Goal: Information Seeking & Learning: Learn about a topic

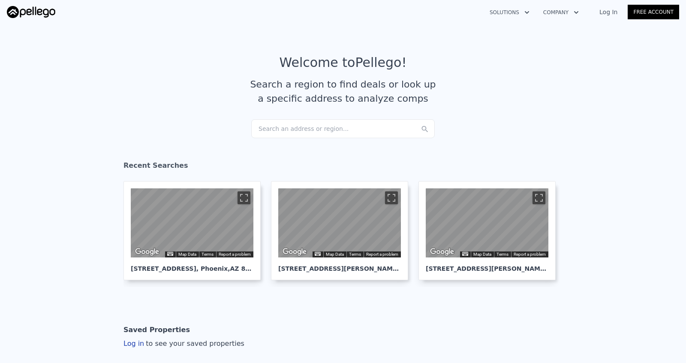
click at [324, 130] on div "Search an address or region..." at bounding box center [342, 128] width 183 height 19
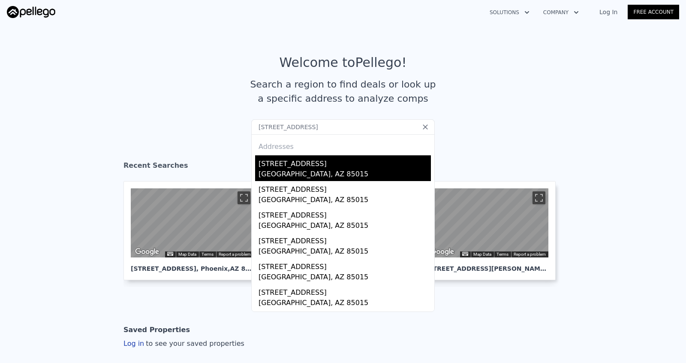
type input "[STREET_ADDRESS]"
click at [332, 165] on div "[STREET_ADDRESS]" at bounding box center [344, 162] width 172 height 14
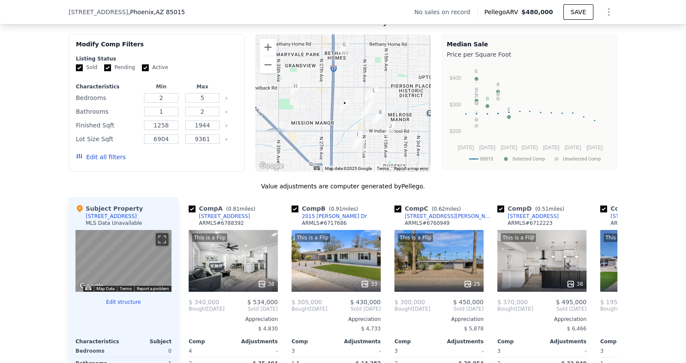
scroll to position [676, 0]
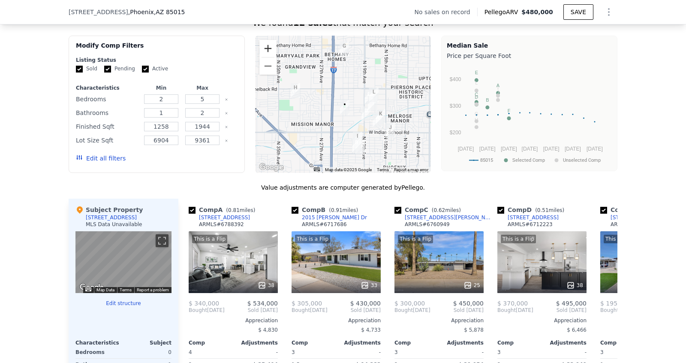
click at [265, 41] on button "Zoom in" at bounding box center [267, 48] width 17 height 17
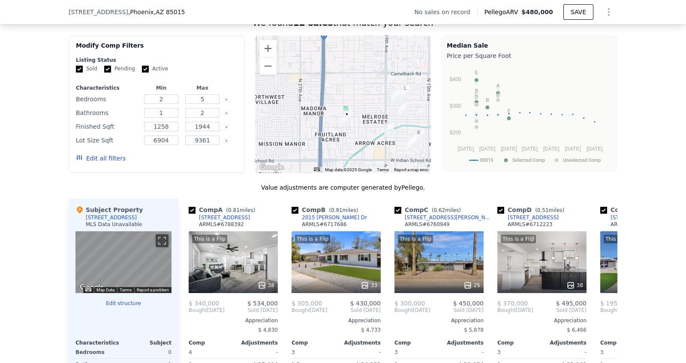
drag, startPoint x: 378, startPoint y: 108, endPoint x: 356, endPoint y: 101, distance: 23.4
click at [356, 101] on div at bounding box center [343, 104] width 176 height 137
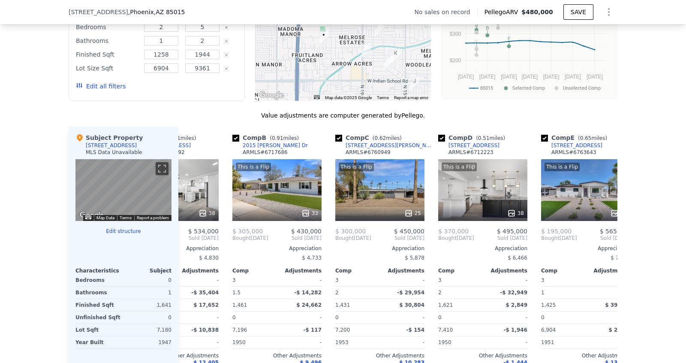
scroll to position [0, 0]
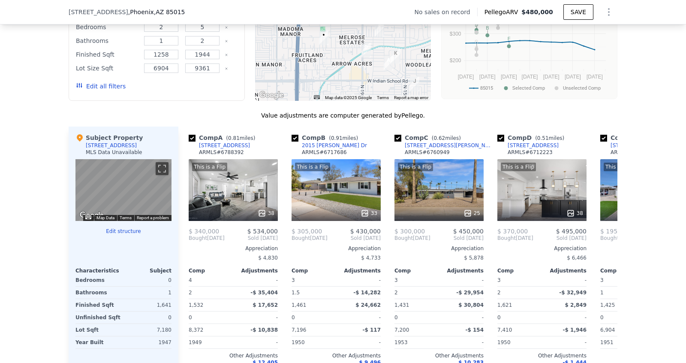
click at [117, 84] on button "Edit all filters" at bounding box center [101, 86] width 50 height 9
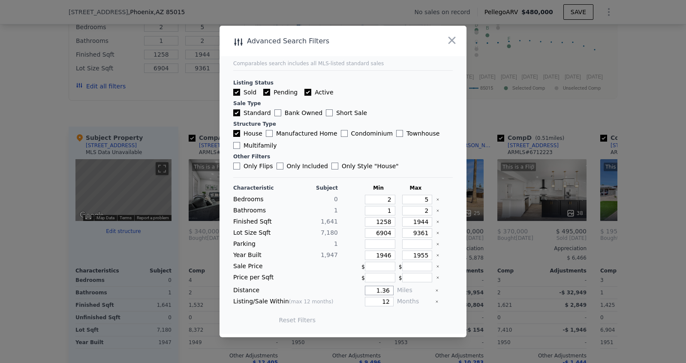
drag, startPoint x: 392, startPoint y: 290, endPoint x: 333, endPoint y: 278, distance: 59.8
click at [333, 279] on div "Characteristic Subject Min Max Bedrooms 0 2 5 Bathrooms 1 1 2 Finished Sqft 1,6…" at bounding box center [342, 257] width 219 height 147
type input "2"
drag, startPoint x: 393, startPoint y: 300, endPoint x: 375, endPoint y: 300, distance: 17.1
click at [375, 300] on input "12" at bounding box center [379, 301] width 29 height 9
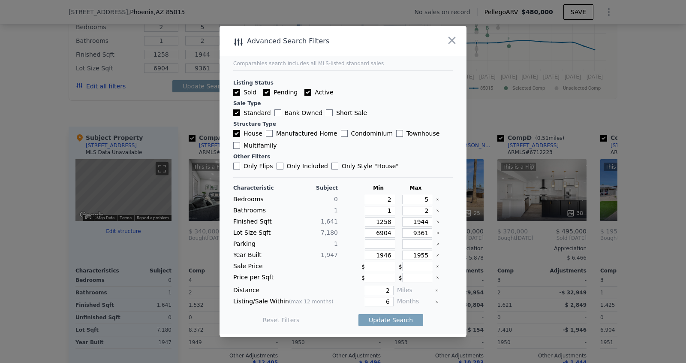
click at [349, 303] on div "6" at bounding box center [367, 301] width 52 height 9
click at [378, 321] on button "Update Search" at bounding box center [390, 320] width 65 height 12
drag, startPoint x: 391, startPoint y: 300, endPoint x: 361, endPoint y: 300, distance: 30.0
click at [361, 300] on div "6" at bounding box center [367, 301] width 52 height 9
type input "9"
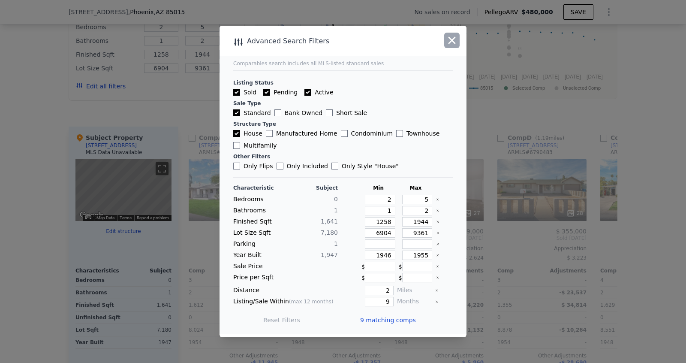
click at [454, 41] on icon "button" at bounding box center [452, 40] width 12 height 12
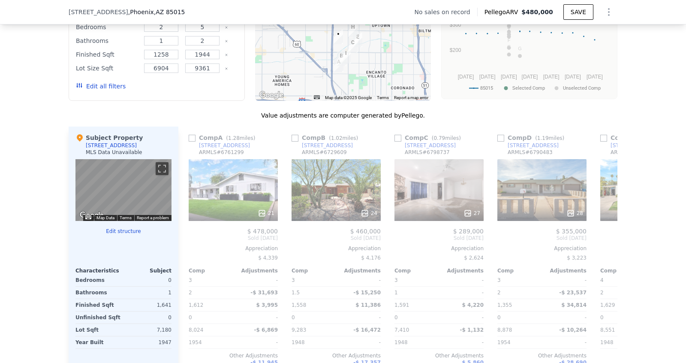
drag, startPoint x: 388, startPoint y: 62, endPoint x: 393, endPoint y: 72, distance: 11.7
click at [393, 72] on div at bounding box center [343, 32] width 176 height 137
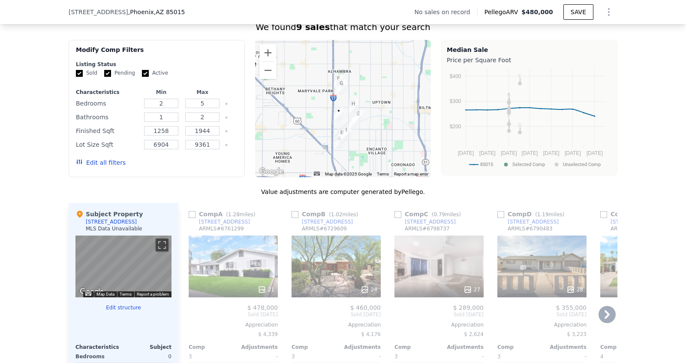
scroll to position [647, 0]
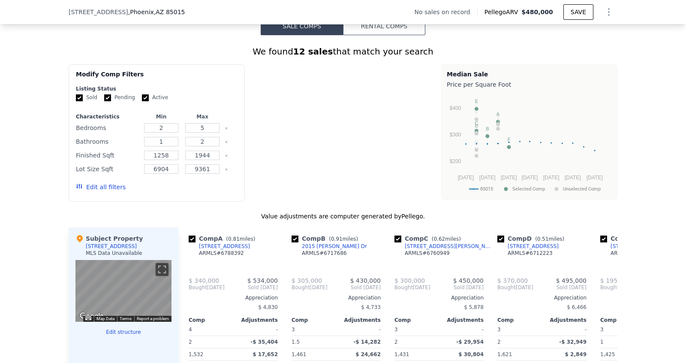
checkbox input "true"
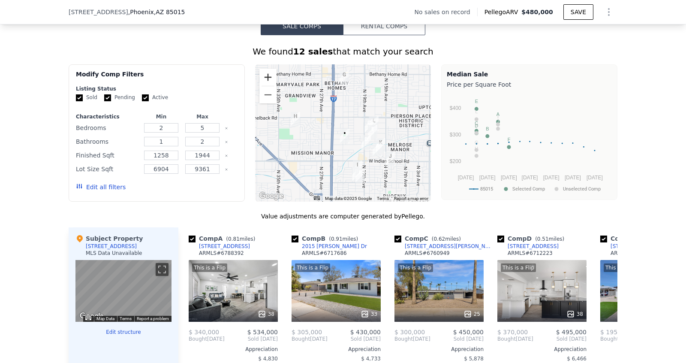
click at [267, 69] on button "Zoom in" at bounding box center [267, 77] width 17 height 17
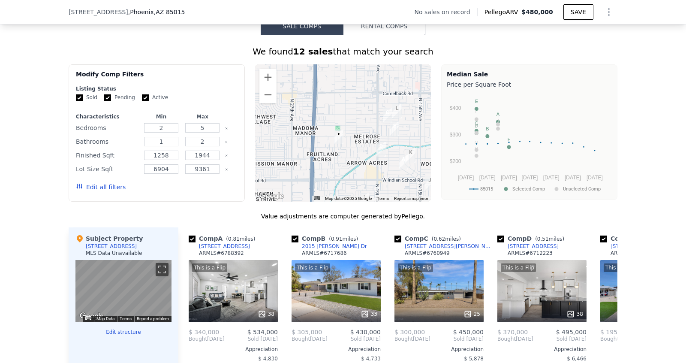
drag, startPoint x: 374, startPoint y: 138, endPoint x: 358, endPoint y: 123, distance: 21.8
click at [358, 123] on div at bounding box center [343, 132] width 176 height 137
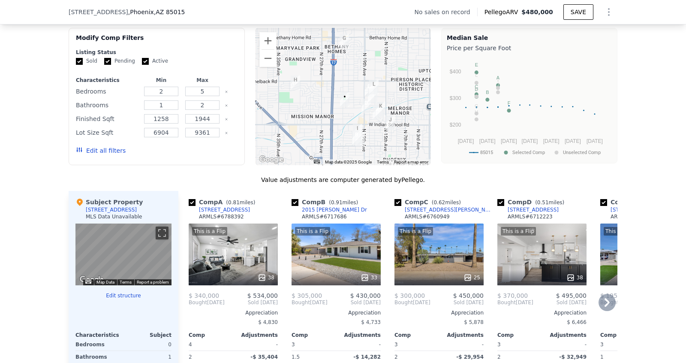
scroll to position [684, 0]
click at [104, 147] on button "Edit all filters" at bounding box center [101, 150] width 50 height 9
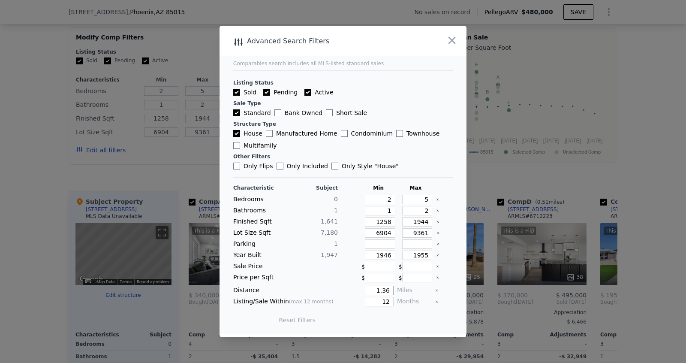
drag, startPoint x: 392, startPoint y: 289, endPoint x: 348, endPoint y: 289, distance: 43.3
click at [349, 289] on div "1.36" at bounding box center [367, 289] width 52 height 9
drag, startPoint x: 391, startPoint y: 300, endPoint x: 365, endPoint y: 300, distance: 25.7
click at [365, 300] on input "12" at bounding box center [379, 301] width 29 height 9
type input "9"
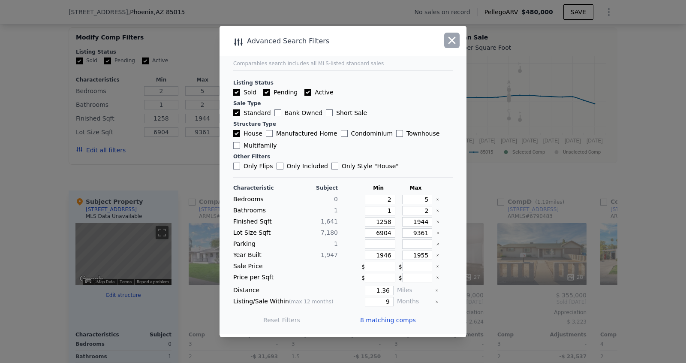
click at [454, 41] on icon "button" at bounding box center [452, 40] width 12 height 12
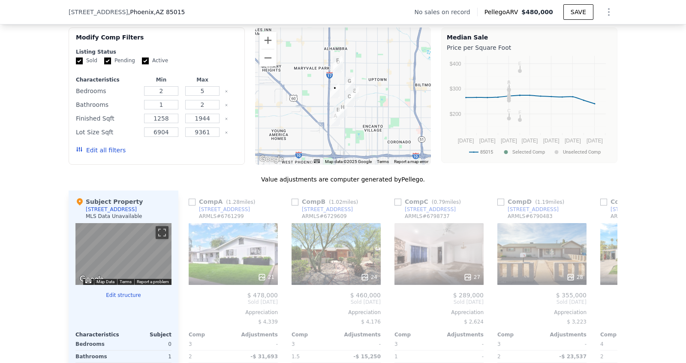
drag, startPoint x: 370, startPoint y: 112, endPoint x: 380, endPoint y: 120, distance: 12.5
click at [380, 120] on div at bounding box center [343, 95] width 176 height 137
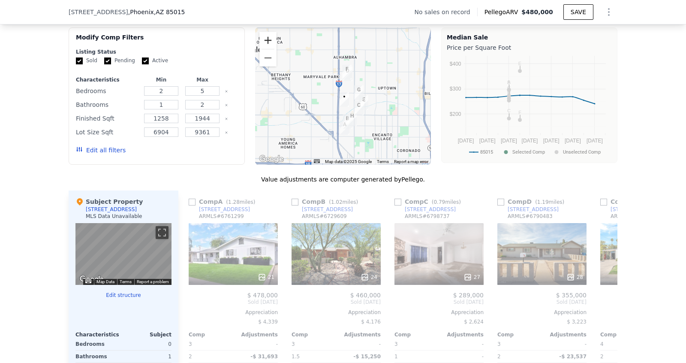
click at [271, 36] on button "Zoom in" at bounding box center [267, 40] width 17 height 17
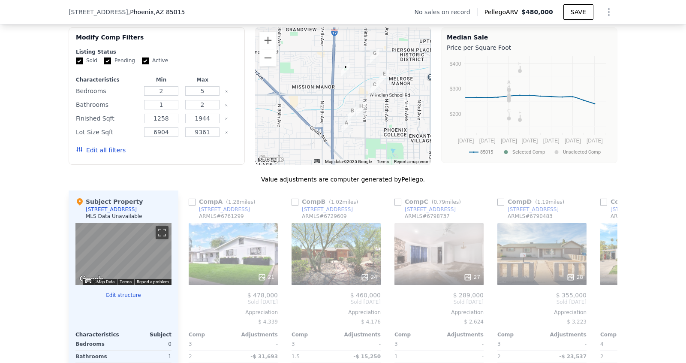
drag, startPoint x: 395, startPoint y: 117, endPoint x: 394, endPoint y: 77, distance: 40.3
click at [394, 77] on div at bounding box center [343, 95] width 176 height 137
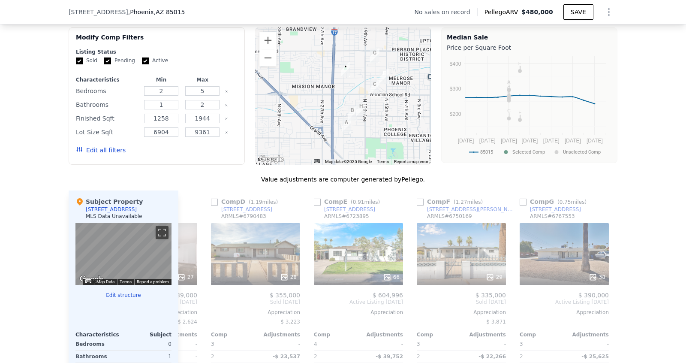
scroll to position [0, 404]
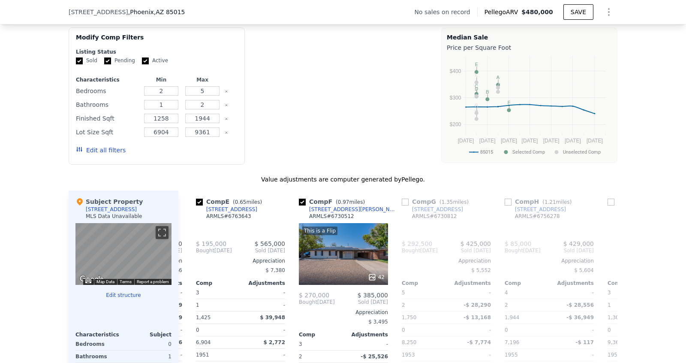
checkbox input "true"
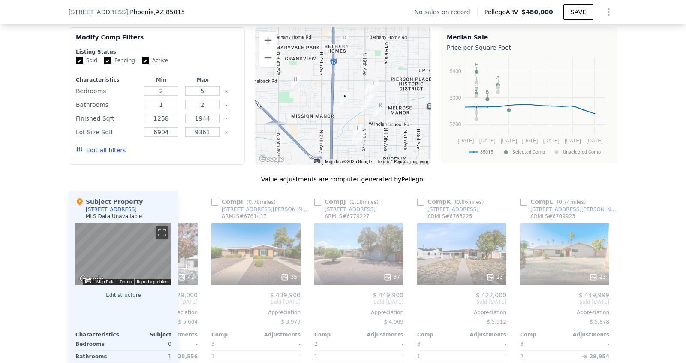
scroll to position [0, 816]
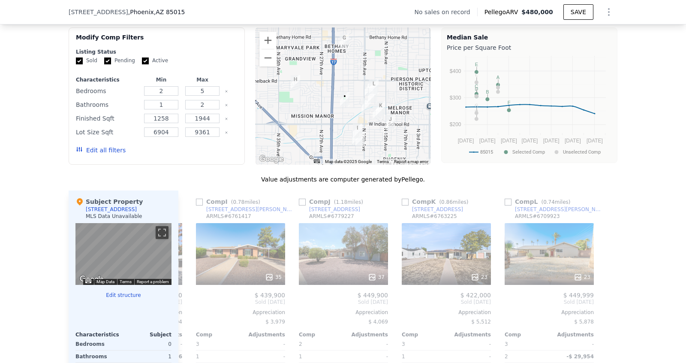
click at [102, 146] on button "Edit all filters" at bounding box center [101, 150] width 50 height 9
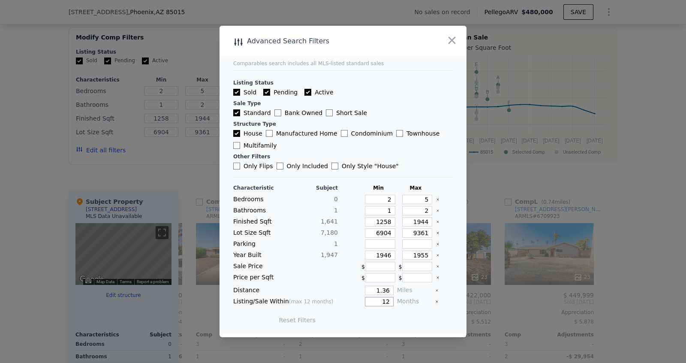
drag, startPoint x: 392, startPoint y: 300, endPoint x: 334, endPoint y: 290, distance: 58.8
click at [334, 290] on div "Characteristic Subject Min Max Bedrooms 0 2 5 Bathrooms 1 1 2 Finished Sqft 1,6…" at bounding box center [342, 257] width 219 height 147
type input "9"
click at [387, 319] on button "Update Search" at bounding box center [390, 320] width 65 height 12
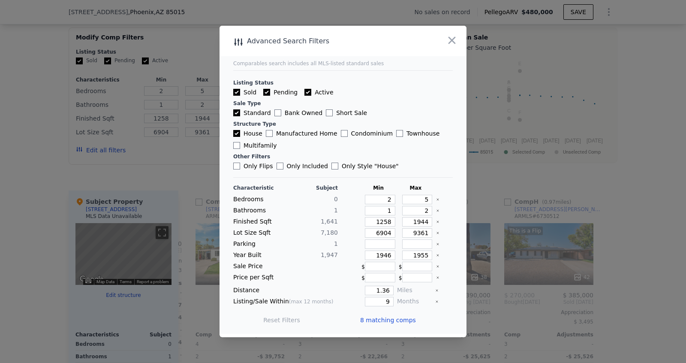
scroll to position [0, 405]
click at [452, 44] on icon "button" at bounding box center [452, 40] width 12 height 12
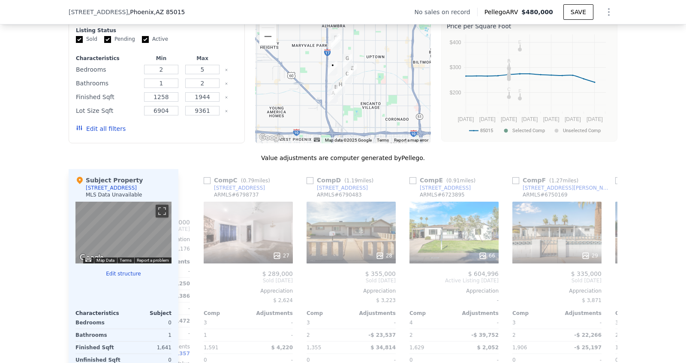
scroll to position [0, 175]
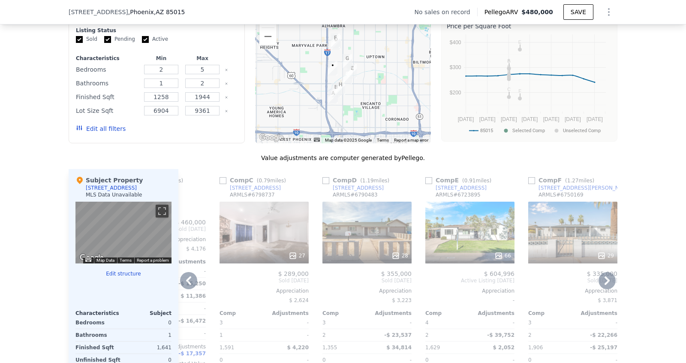
click at [271, 219] on div "27" at bounding box center [263, 232] width 89 height 62
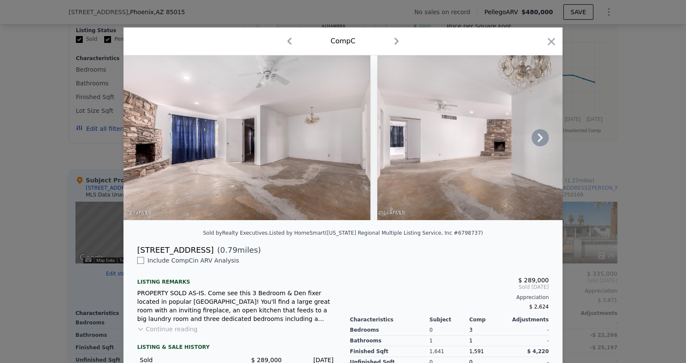
click at [539, 138] on icon at bounding box center [539, 137] width 17 height 17
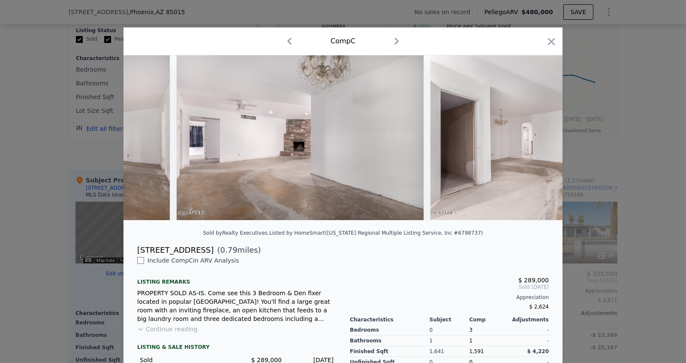
scroll to position [0, 206]
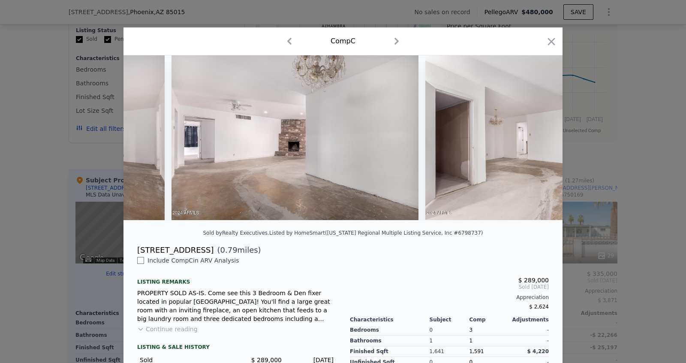
click at [539, 138] on div at bounding box center [342, 137] width 439 height 165
click at [539, 138] on icon at bounding box center [539, 137] width 17 height 17
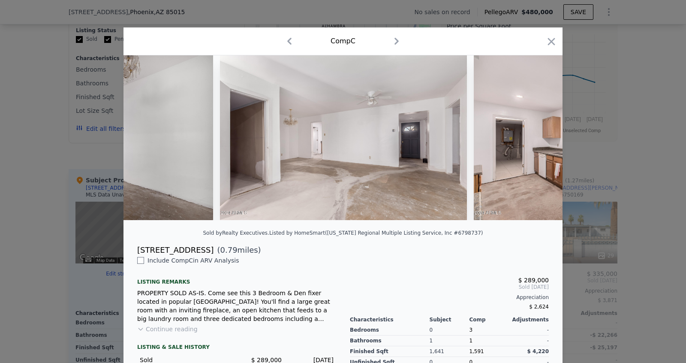
scroll to position [0, 411]
click at [535, 139] on icon at bounding box center [539, 137] width 17 height 17
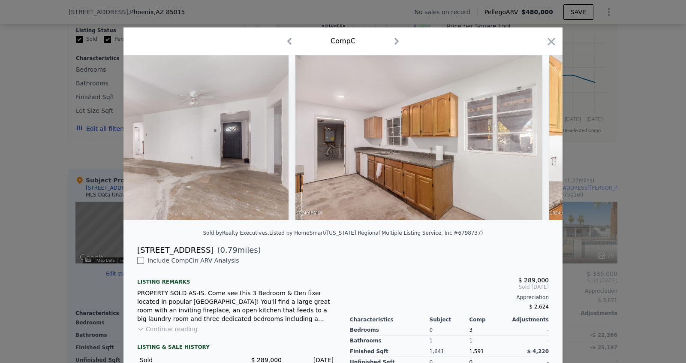
scroll to position [0, 617]
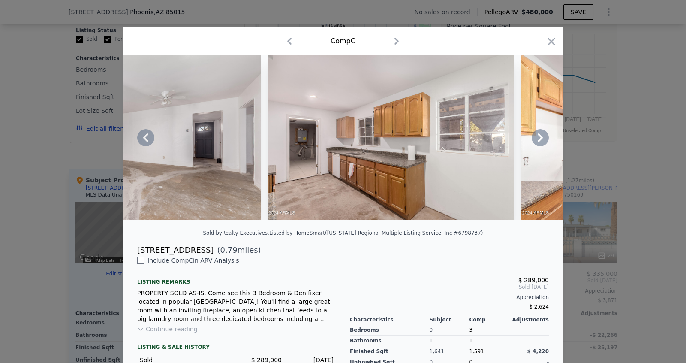
click at [534, 140] on icon at bounding box center [539, 137] width 17 height 17
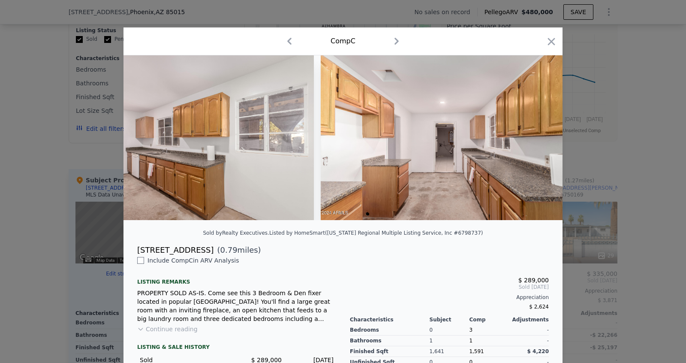
scroll to position [0, 823]
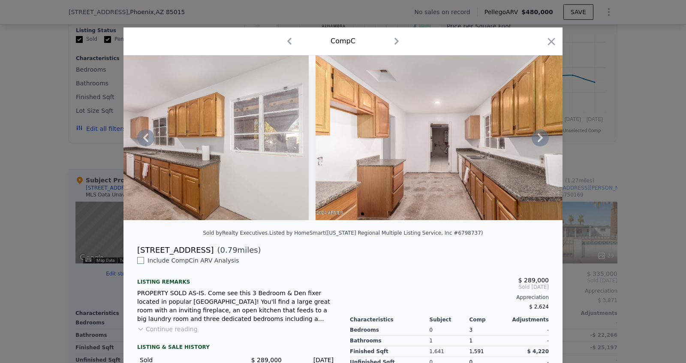
click at [536, 138] on icon at bounding box center [539, 137] width 17 height 17
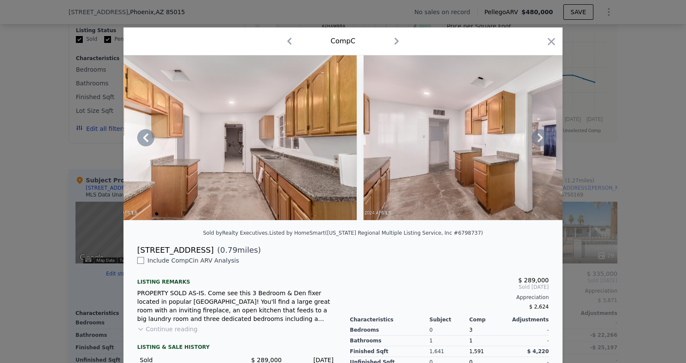
click at [536, 138] on icon at bounding box center [539, 137] width 17 height 17
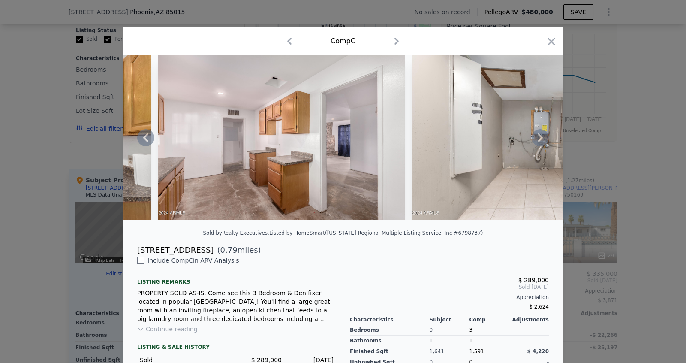
click at [536, 138] on icon at bounding box center [539, 137] width 17 height 17
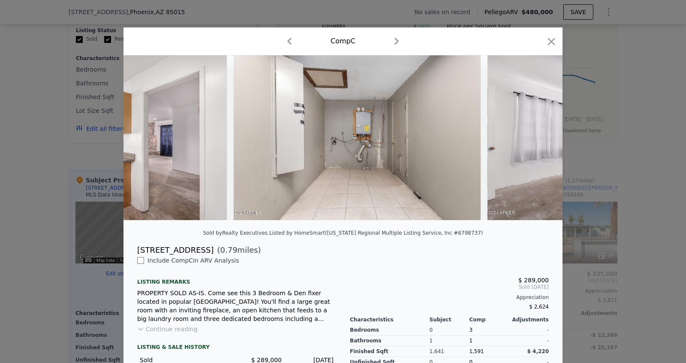
scroll to position [0, 1440]
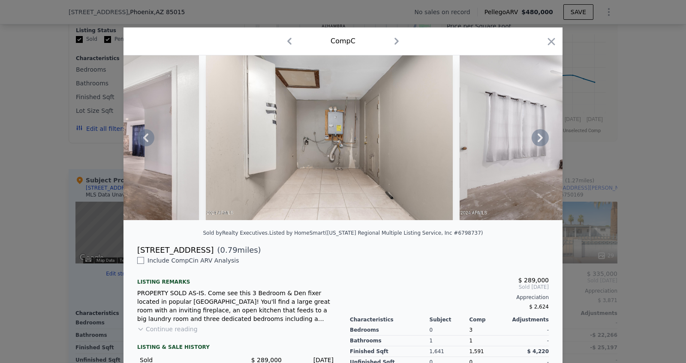
click at [538, 138] on icon at bounding box center [539, 137] width 17 height 17
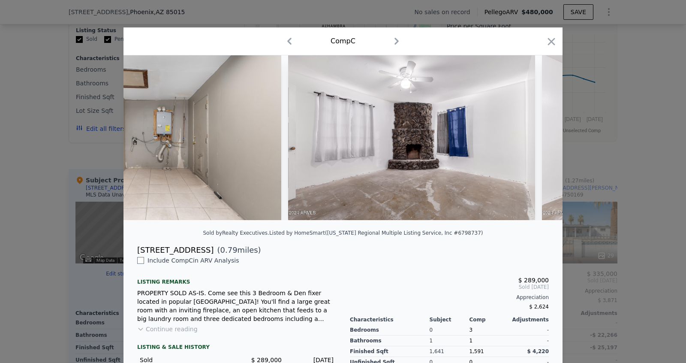
scroll to position [0, 1646]
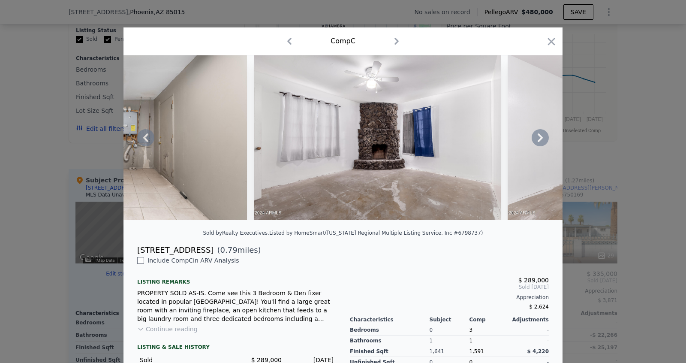
click at [538, 138] on icon at bounding box center [539, 137] width 17 height 17
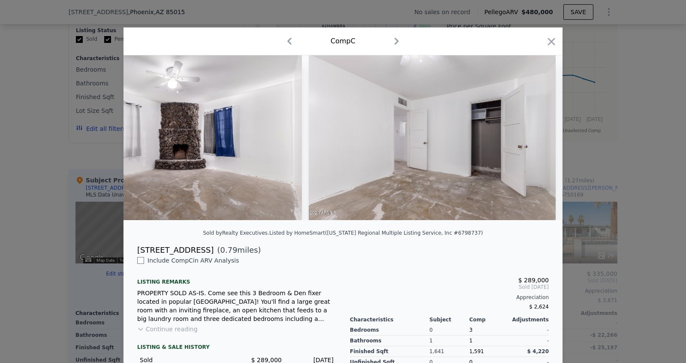
scroll to position [0, 1851]
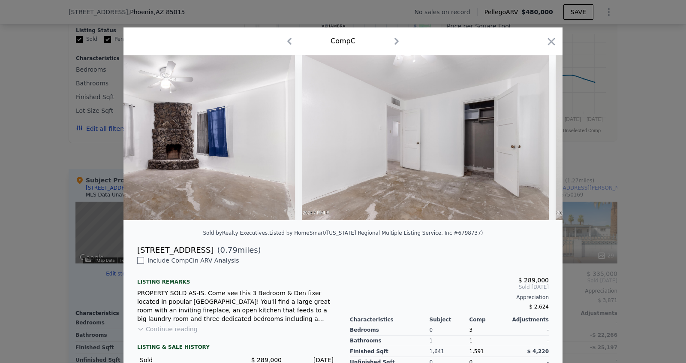
click at [538, 138] on div at bounding box center [342, 137] width 439 height 165
click at [538, 138] on icon at bounding box center [539, 137] width 17 height 17
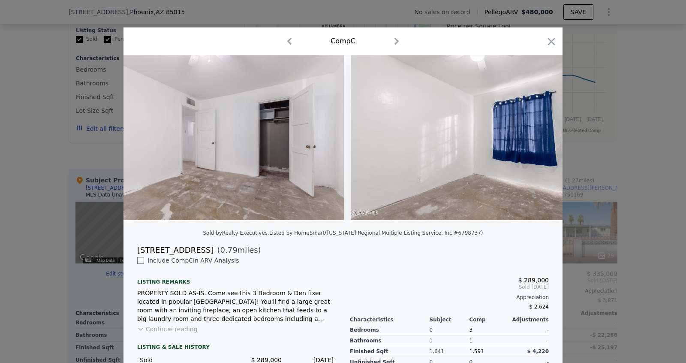
scroll to position [0, 2057]
click at [538, 138] on icon at bounding box center [539, 137] width 17 height 17
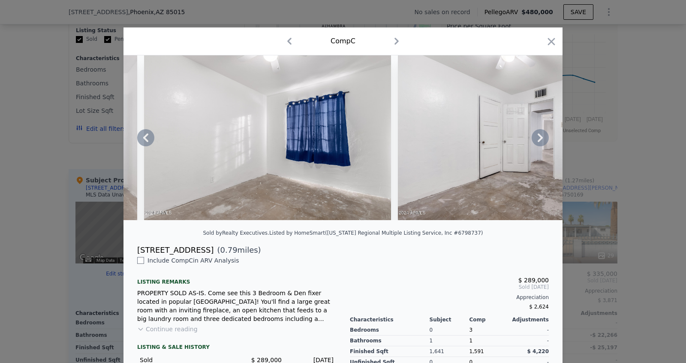
click at [538, 138] on icon at bounding box center [539, 137] width 17 height 17
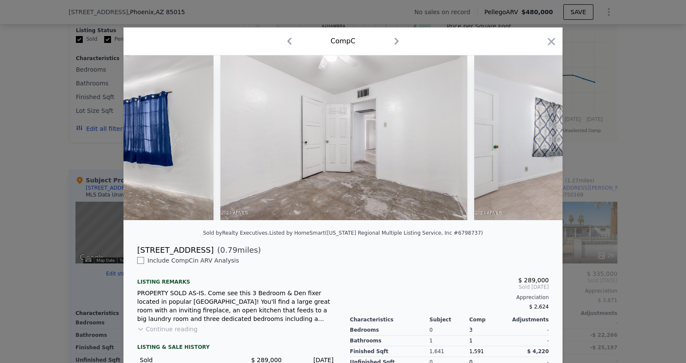
scroll to position [0, 2469]
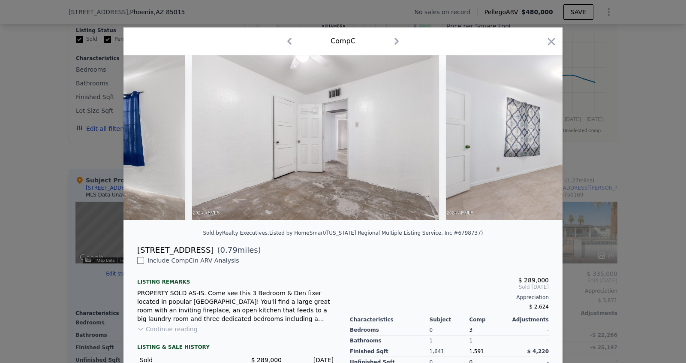
click at [538, 138] on div at bounding box center [342, 137] width 439 height 165
click at [538, 138] on icon at bounding box center [539, 137] width 17 height 17
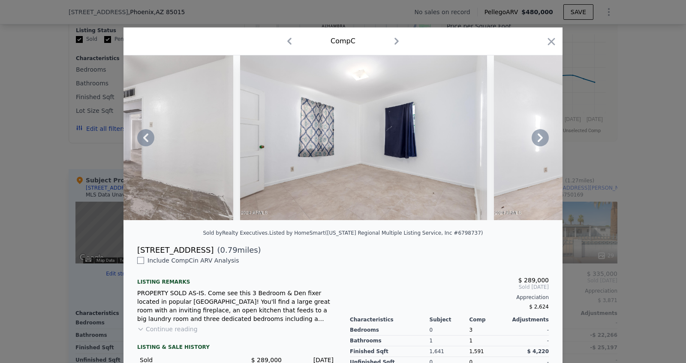
click at [538, 138] on icon at bounding box center [539, 137] width 17 height 17
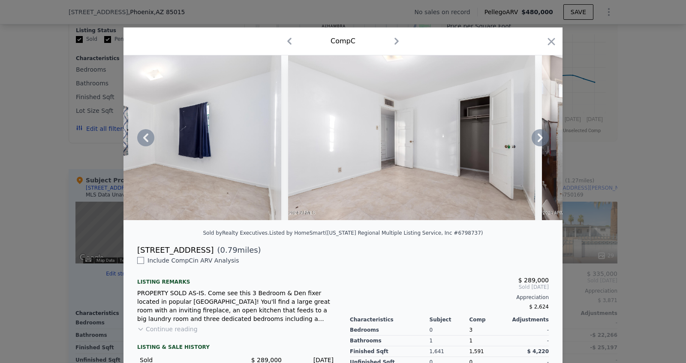
click at [538, 138] on icon at bounding box center [539, 137] width 17 height 17
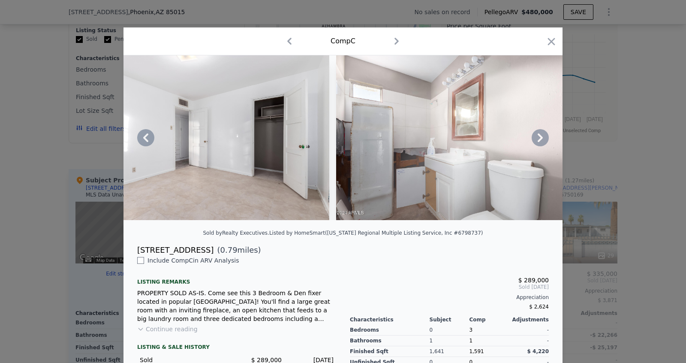
click at [538, 138] on icon at bounding box center [539, 137] width 17 height 17
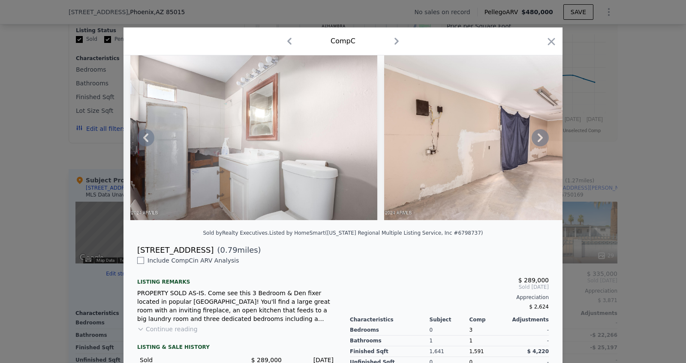
click at [538, 138] on icon at bounding box center [539, 137] width 17 height 17
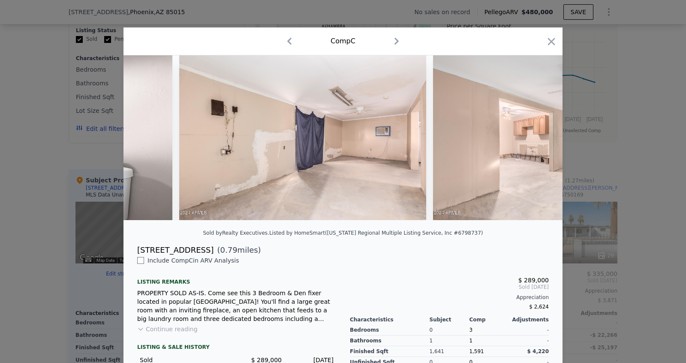
scroll to position [0, 3497]
click at [538, 138] on icon at bounding box center [539, 137] width 17 height 17
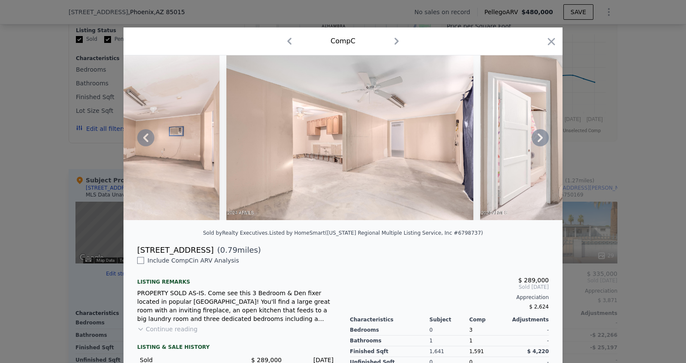
click at [538, 138] on icon at bounding box center [539, 137] width 17 height 17
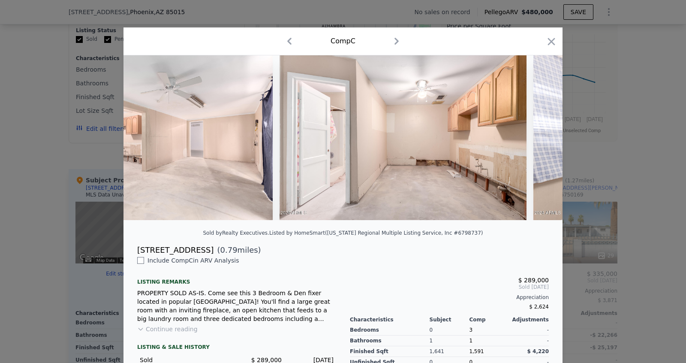
scroll to position [0, 3909]
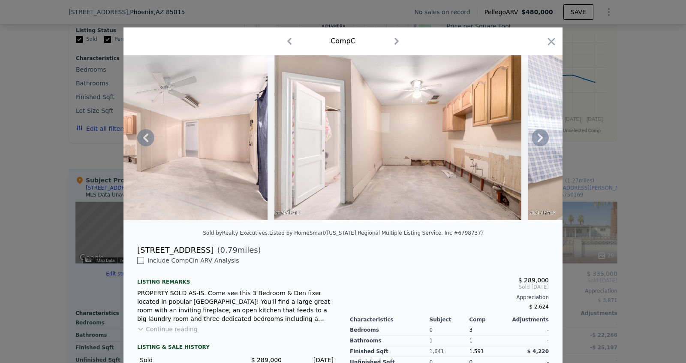
click at [538, 138] on icon at bounding box center [539, 137] width 17 height 17
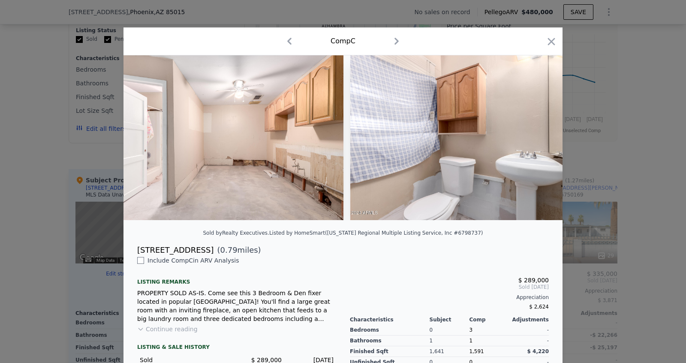
scroll to position [0, 4114]
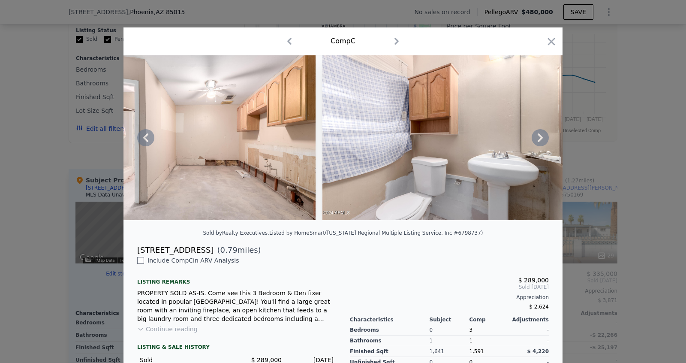
click at [538, 138] on icon at bounding box center [539, 137] width 17 height 17
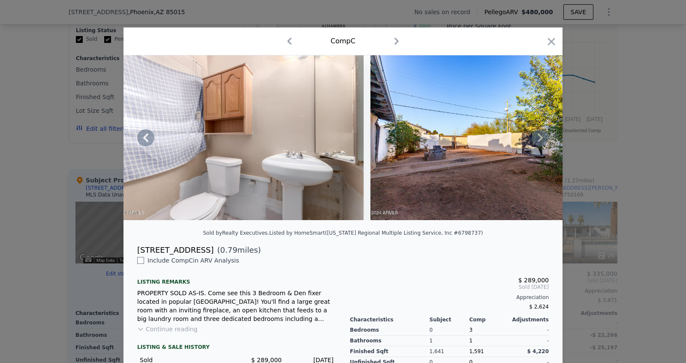
click at [538, 138] on icon at bounding box center [539, 137] width 17 height 17
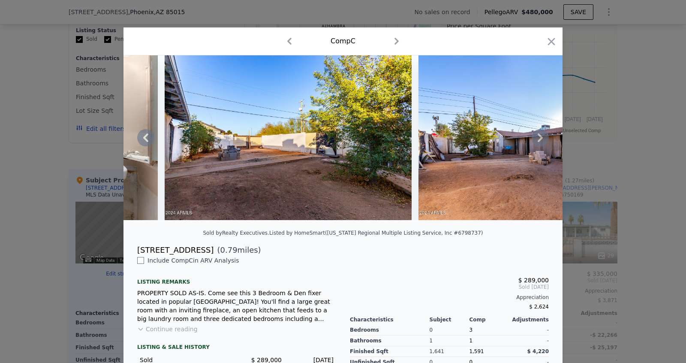
click at [538, 138] on icon at bounding box center [539, 137] width 17 height 17
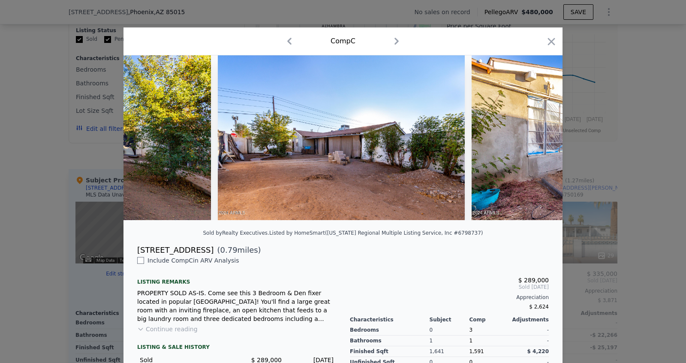
scroll to position [0, 4731]
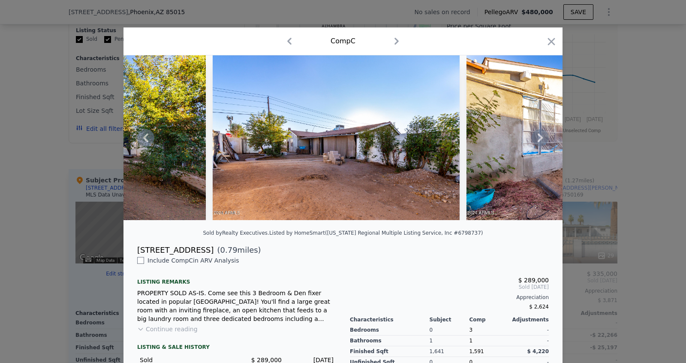
click at [538, 138] on icon at bounding box center [539, 137] width 17 height 17
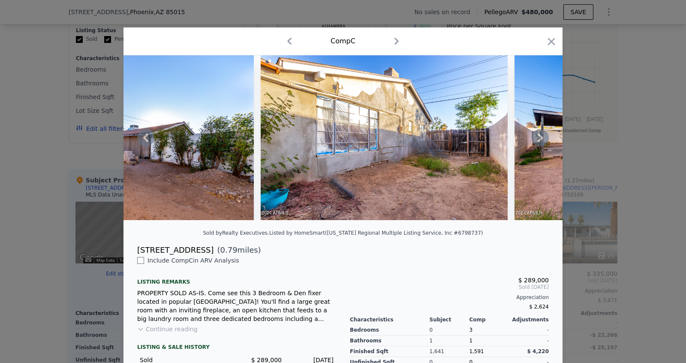
click at [538, 138] on icon at bounding box center [539, 137] width 17 height 17
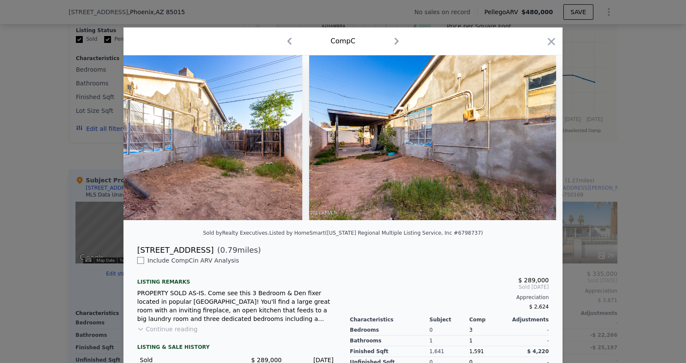
scroll to position [0, 5143]
click at [538, 138] on icon at bounding box center [539, 137] width 17 height 17
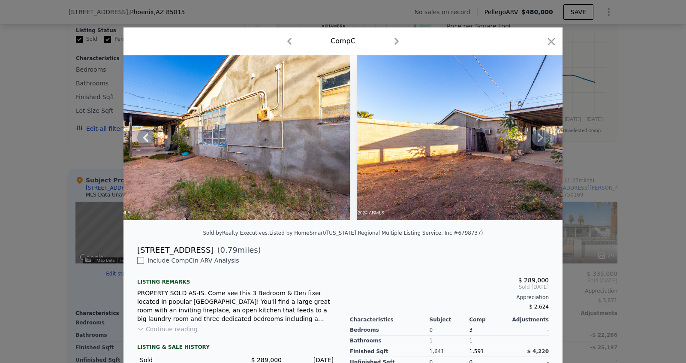
click at [538, 138] on icon at bounding box center [539, 137] width 17 height 17
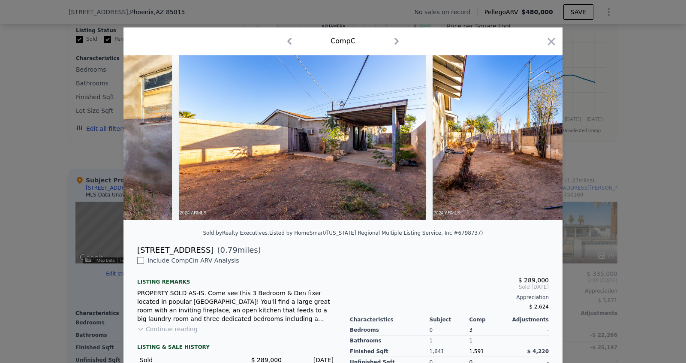
scroll to position [0, 5554]
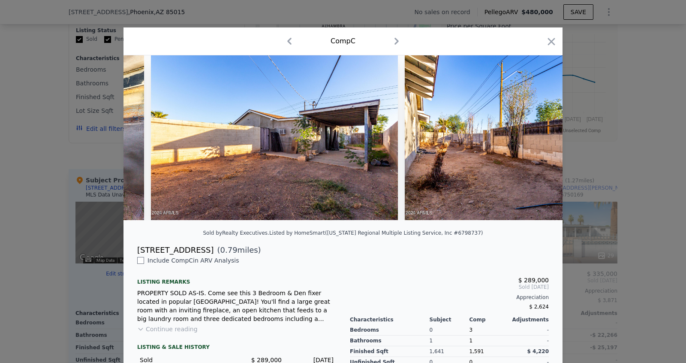
click at [538, 138] on div at bounding box center [342, 137] width 439 height 165
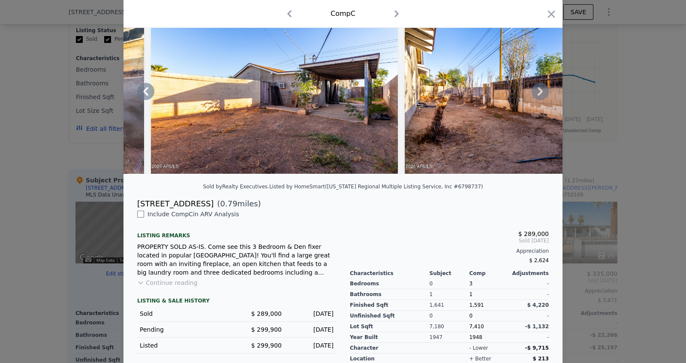
scroll to position [0, 0]
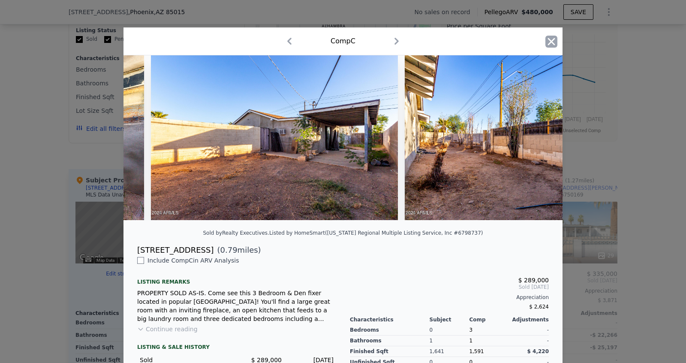
click at [546, 41] on icon "button" at bounding box center [551, 42] width 12 height 12
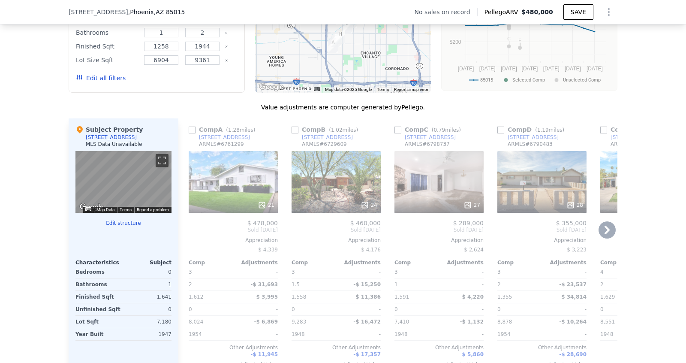
click at [335, 177] on div "24" at bounding box center [335, 182] width 89 height 62
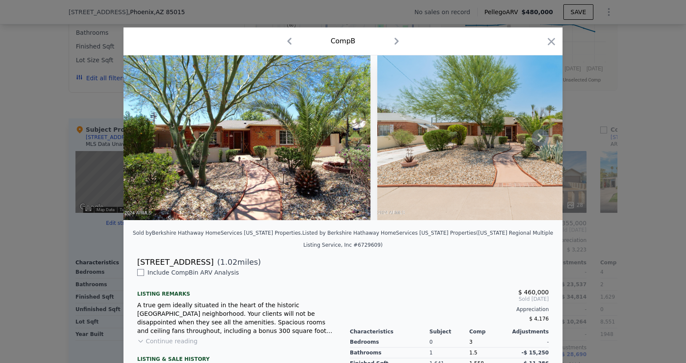
click at [540, 139] on icon at bounding box center [539, 137] width 5 height 9
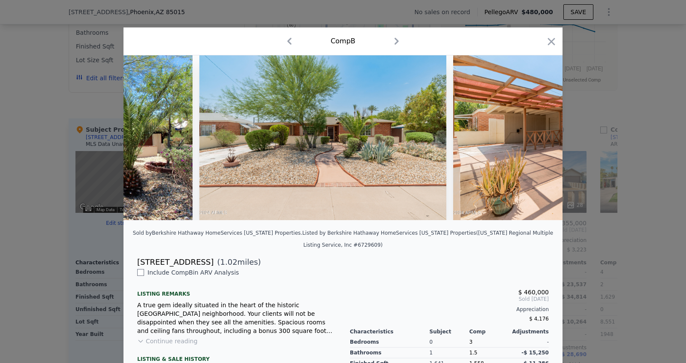
scroll to position [0, 206]
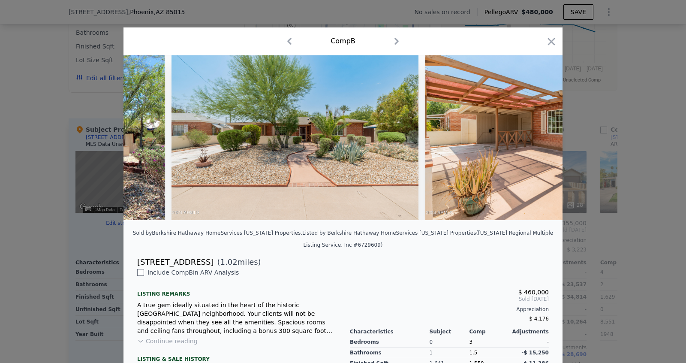
click at [540, 139] on img at bounding box center [548, 137] width 247 height 165
click at [540, 138] on icon at bounding box center [539, 137] width 5 height 9
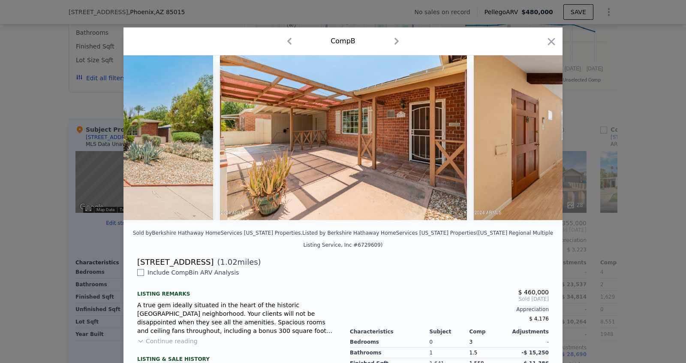
scroll to position [0, 411]
click at [540, 138] on div at bounding box center [342, 137] width 439 height 165
click at [540, 136] on icon at bounding box center [539, 137] width 5 height 9
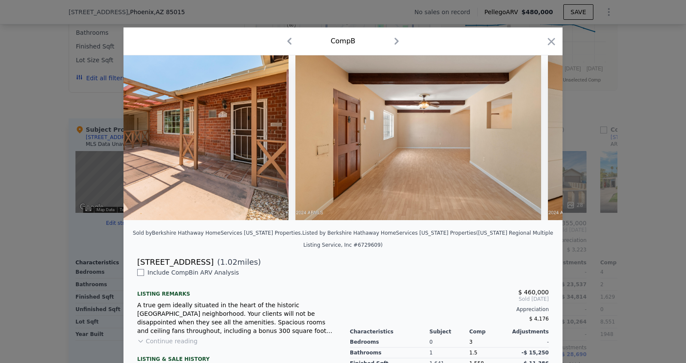
scroll to position [0, 617]
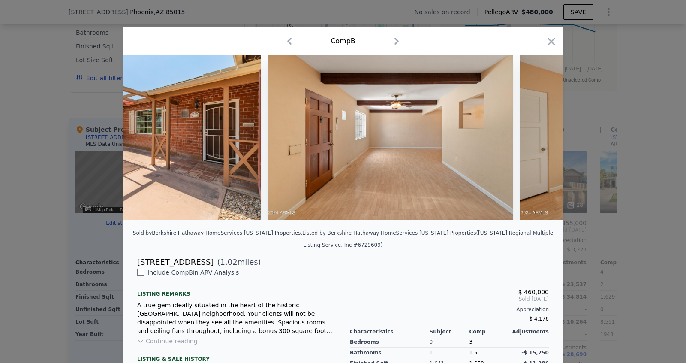
click at [540, 136] on img at bounding box center [643, 137] width 247 height 165
click at [540, 136] on icon at bounding box center [539, 137] width 5 height 9
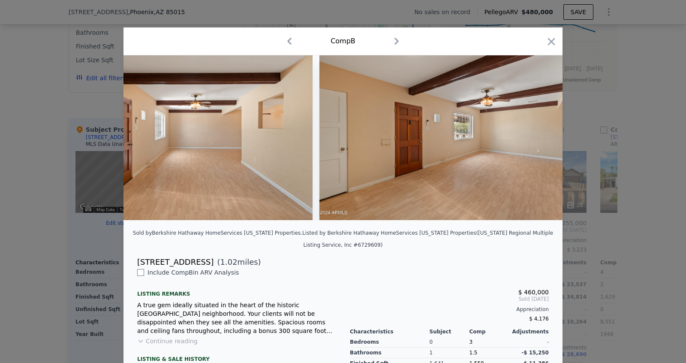
scroll to position [0, 823]
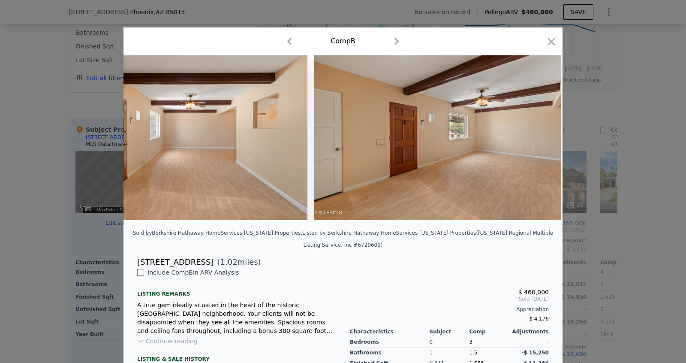
click at [540, 136] on div at bounding box center [342, 137] width 439 height 165
click at [539, 135] on icon at bounding box center [539, 137] width 5 height 9
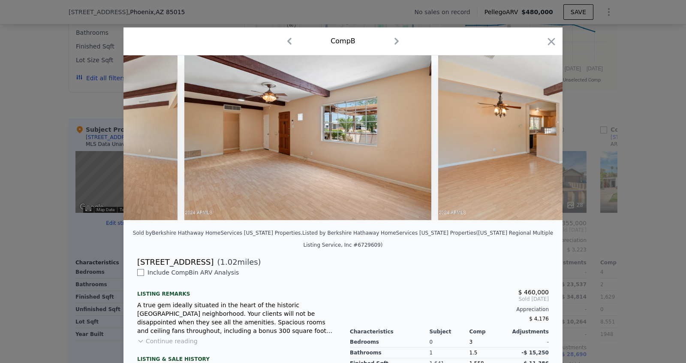
scroll to position [0, 1234]
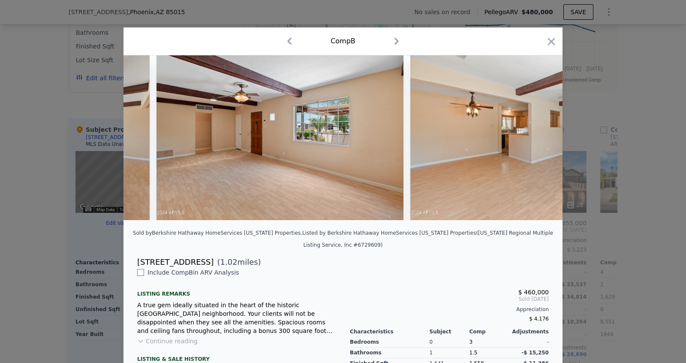
click at [539, 135] on img at bounding box center [533, 137] width 247 height 165
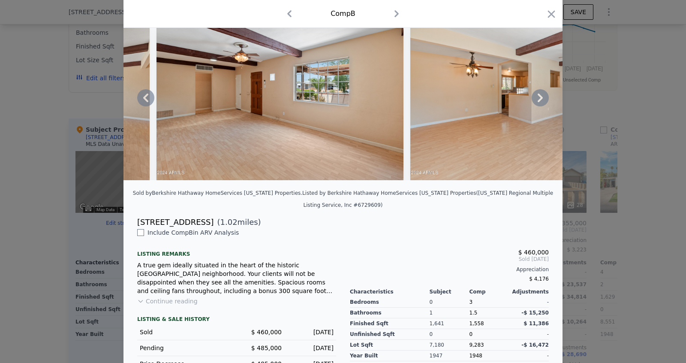
scroll to position [99, 0]
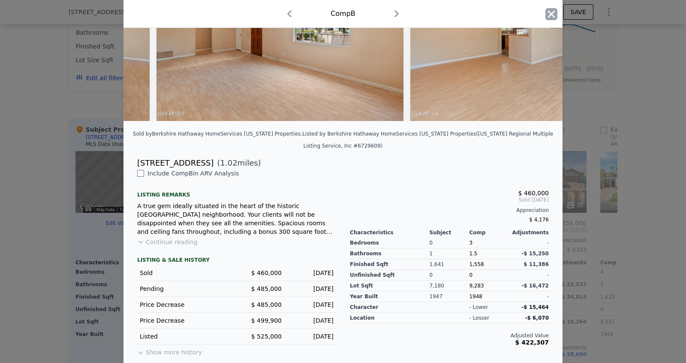
click at [555, 13] on icon "button" at bounding box center [551, 14] width 12 height 12
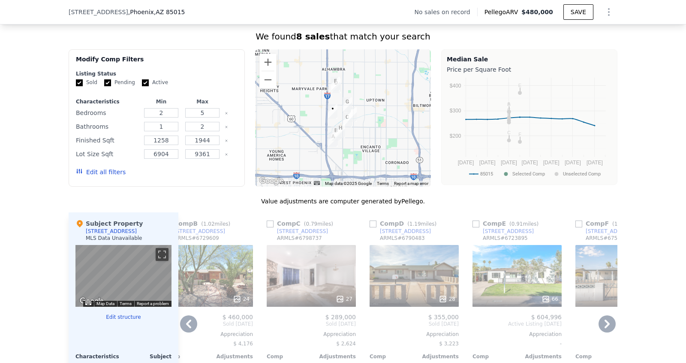
scroll to position [659, 0]
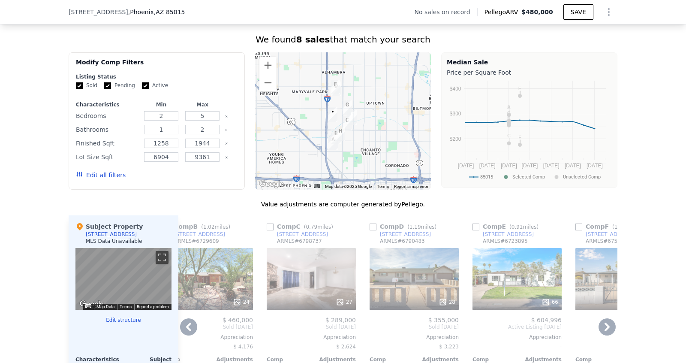
checkbox input "true"
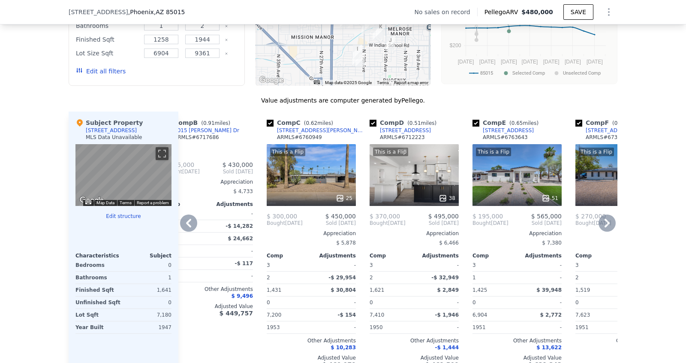
scroll to position [756, 0]
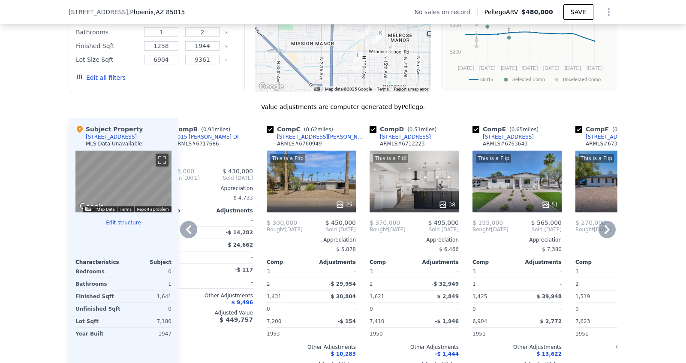
click at [426, 180] on div "This is a Flip 38" at bounding box center [413, 181] width 89 height 62
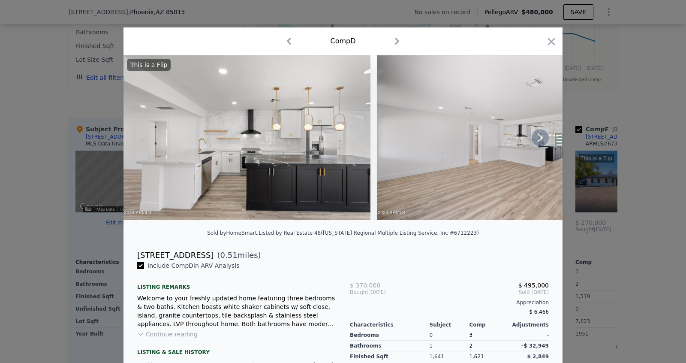
click at [538, 135] on icon at bounding box center [539, 137] width 17 height 17
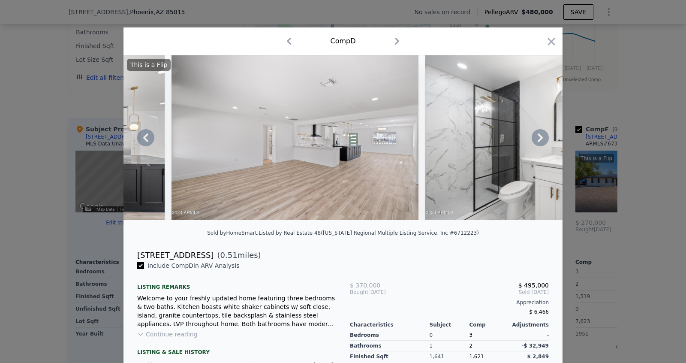
click at [540, 135] on icon at bounding box center [539, 137] width 5 height 9
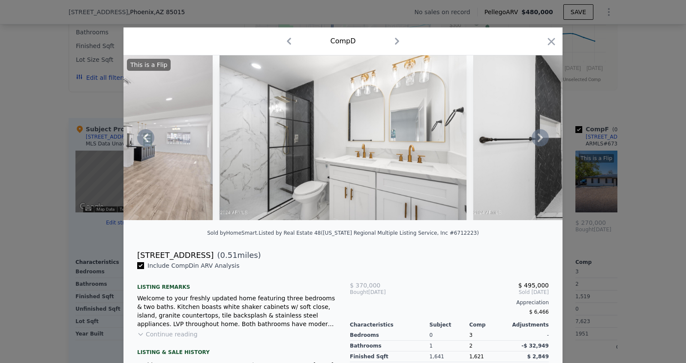
click at [540, 135] on icon at bounding box center [539, 137] width 5 height 9
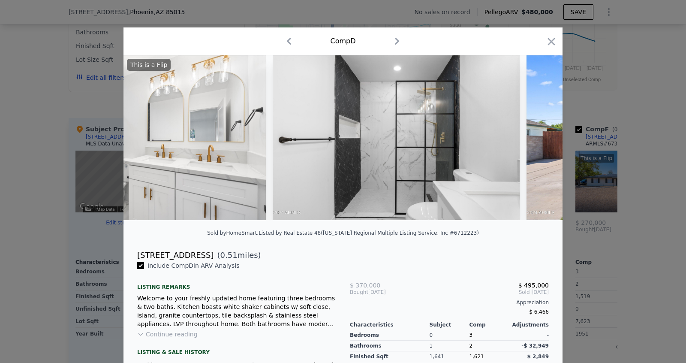
scroll to position [0, 617]
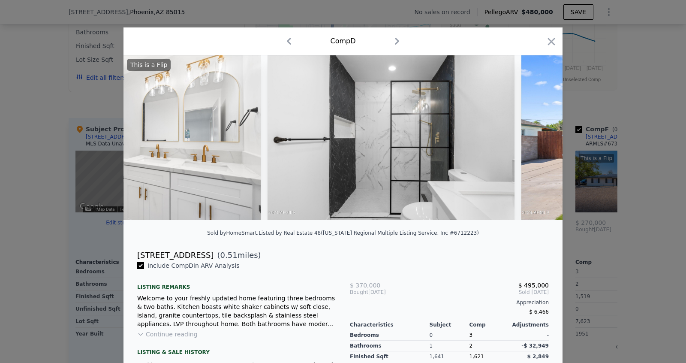
click at [540, 135] on div "This is a Flip" at bounding box center [342, 137] width 439 height 165
click at [539, 135] on icon at bounding box center [539, 137] width 5 height 9
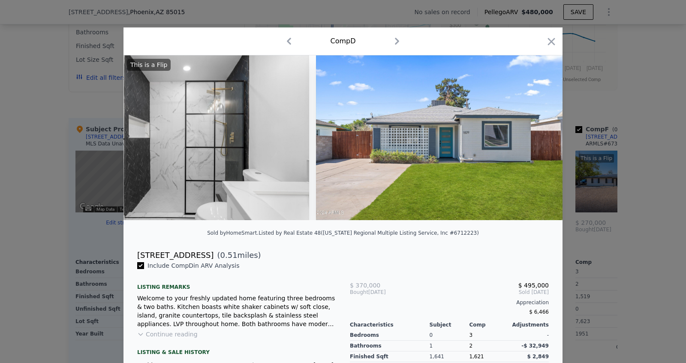
scroll to position [0, 823]
click at [539, 135] on div "This is a Flip" at bounding box center [342, 137] width 439 height 165
click at [539, 135] on icon at bounding box center [539, 137] width 5 height 9
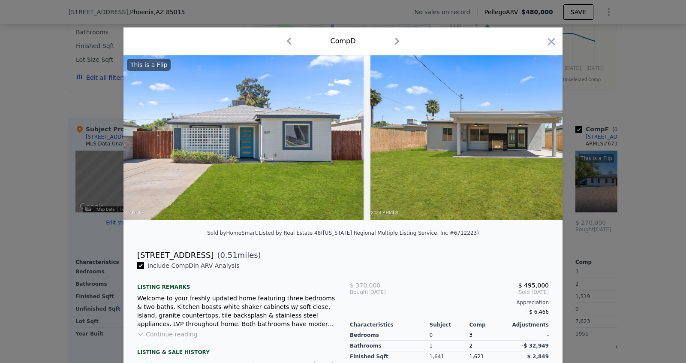
scroll to position [0, 1029]
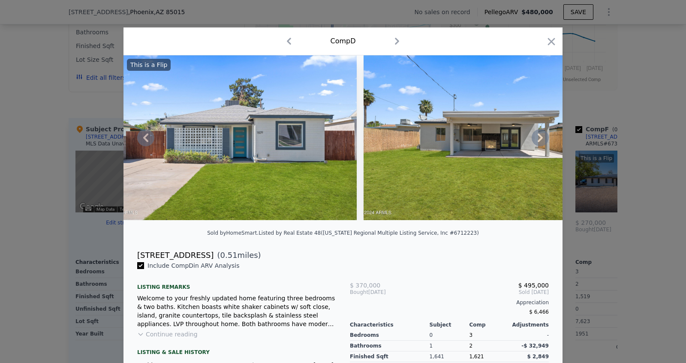
click at [539, 135] on icon at bounding box center [539, 137] width 5 height 9
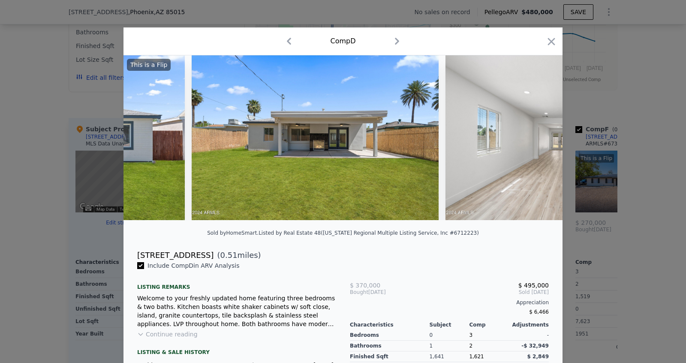
scroll to position [0, 1234]
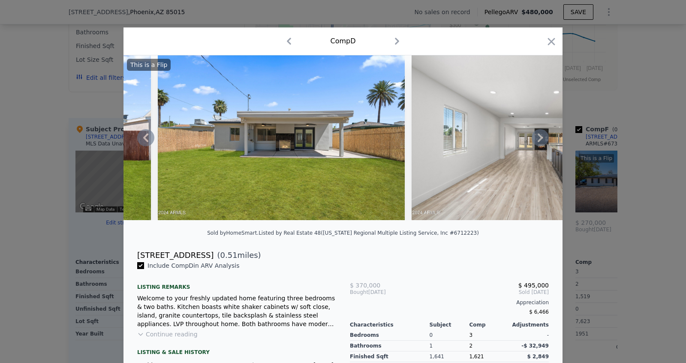
click at [539, 135] on div "This is a Flip" at bounding box center [342, 137] width 439 height 165
click at [539, 135] on icon at bounding box center [539, 137] width 5 height 9
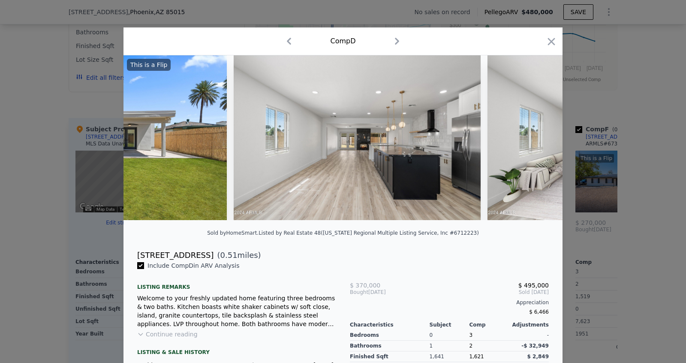
scroll to position [0, 1440]
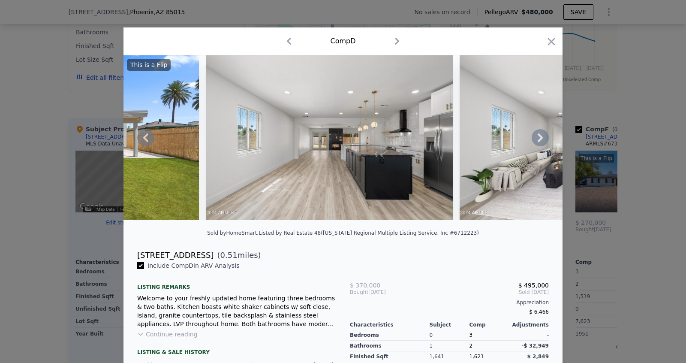
click at [538, 136] on icon at bounding box center [539, 137] width 17 height 17
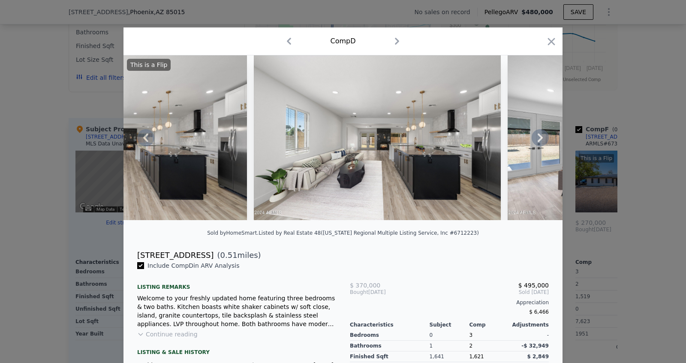
click at [538, 136] on icon at bounding box center [539, 137] width 17 height 17
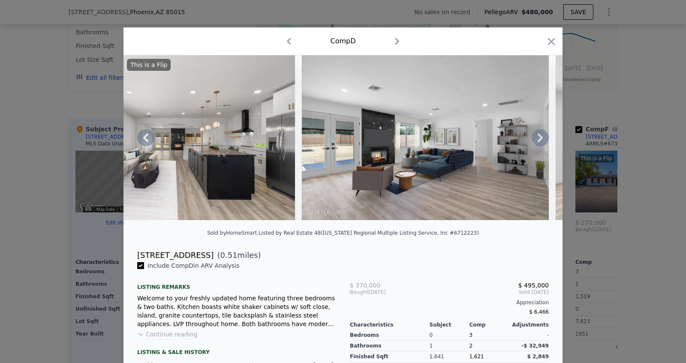
click at [538, 136] on icon at bounding box center [539, 137] width 17 height 17
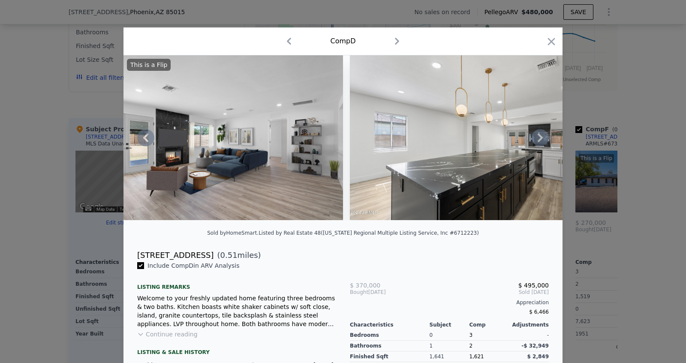
click at [538, 136] on icon at bounding box center [539, 137] width 17 height 17
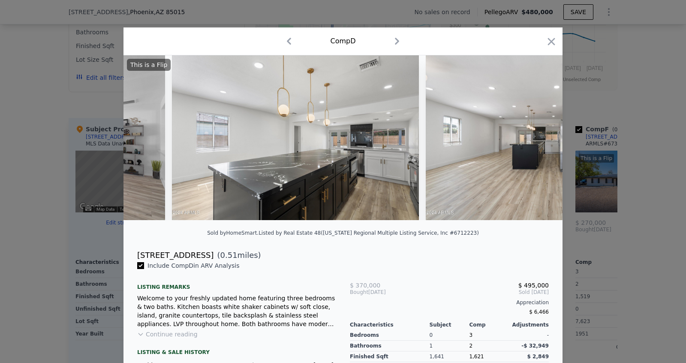
scroll to position [0, 2263]
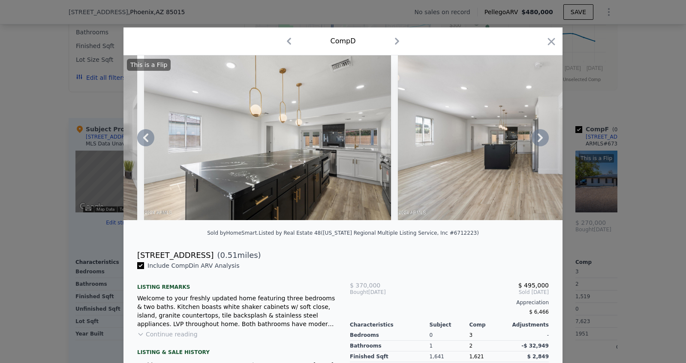
click at [538, 136] on div "This is a Flip" at bounding box center [342, 137] width 439 height 165
click at [539, 135] on icon at bounding box center [539, 137] width 5 height 9
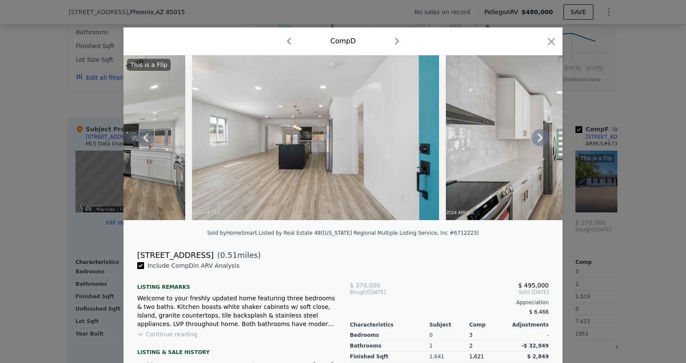
click at [539, 135] on icon at bounding box center [539, 137] width 5 height 9
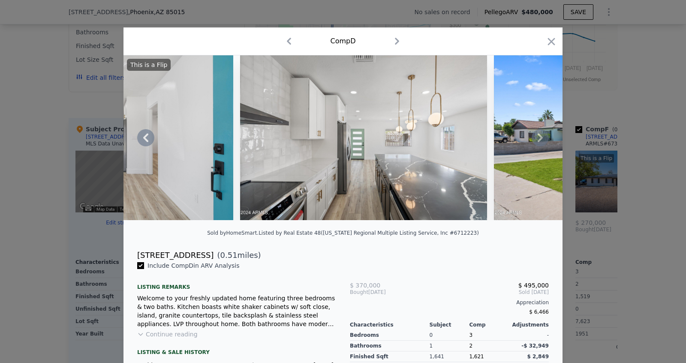
click at [539, 138] on icon at bounding box center [539, 137] width 5 height 9
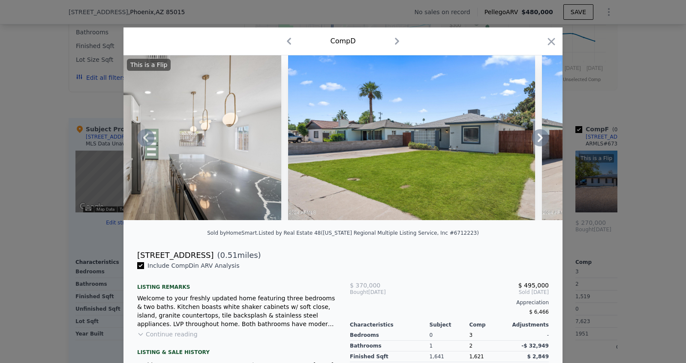
click at [539, 138] on icon at bounding box center [539, 137] width 5 height 9
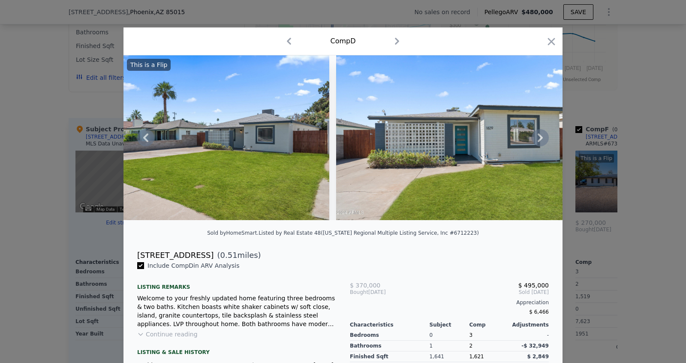
click at [539, 137] on icon at bounding box center [539, 137] width 17 height 17
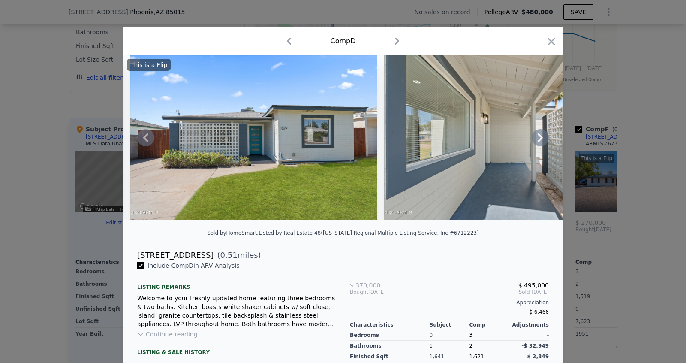
click at [539, 137] on icon at bounding box center [539, 137] width 17 height 17
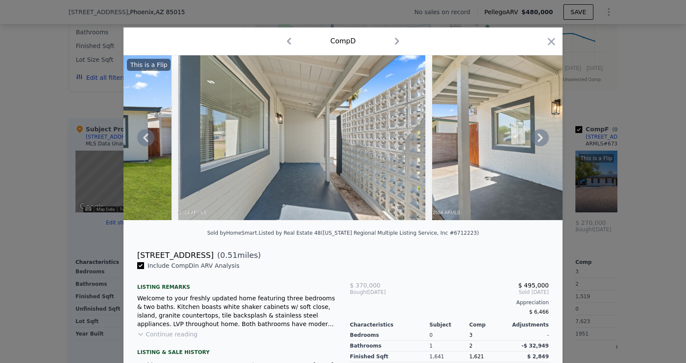
click at [539, 137] on icon at bounding box center [539, 137] width 17 height 17
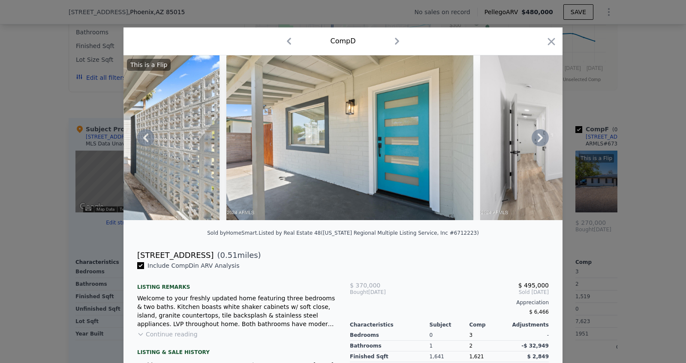
click at [539, 137] on icon at bounding box center [539, 137] width 17 height 17
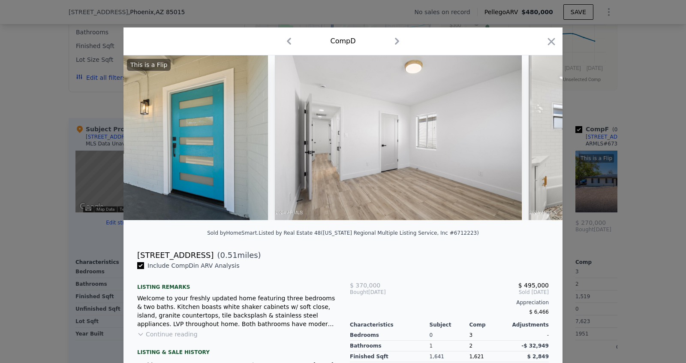
scroll to position [0, 3909]
click at [539, 134] on icon at bounding box center [539, 137] width 5 height 9
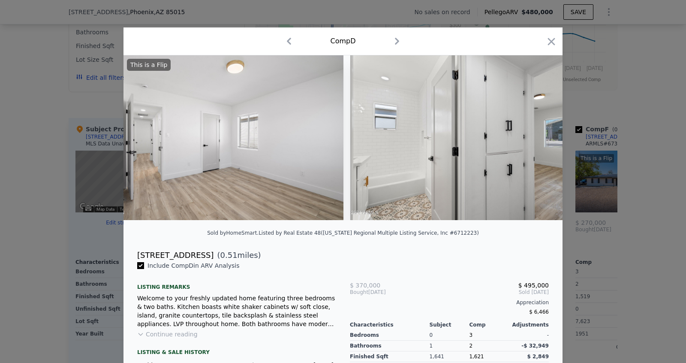
scroll to position [0, 4114]
